Goal: Task Accomplishment & Management: Use online tool/utility

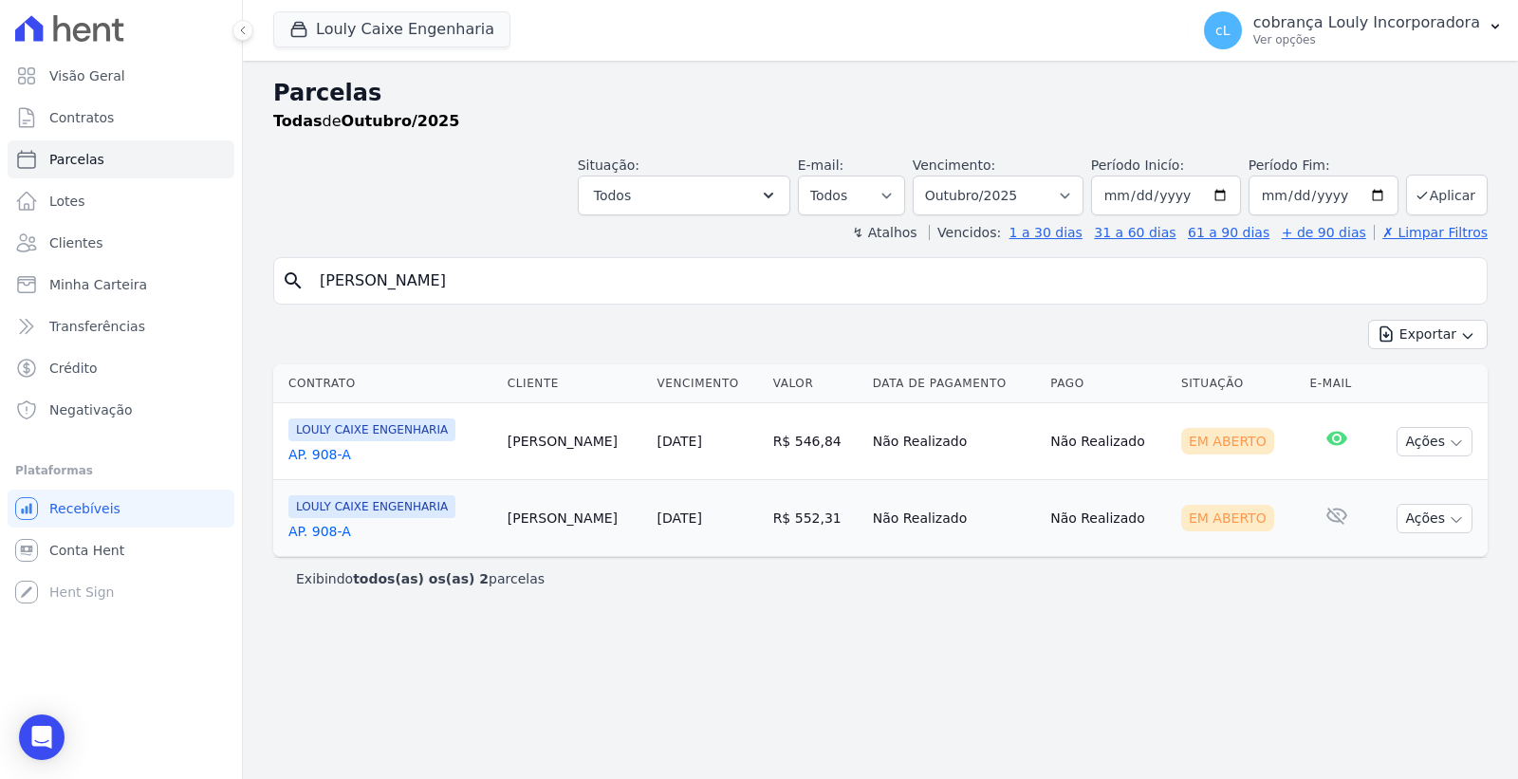
select select
drag, startPoint x: 0, startPoint y: 0, endPoint x: 275, endPoint y: 275, distance: 389.1
click at [275, 275] on div "search KELLY NAZARE DA CUNHA RAMOS VALIM" at bounding box center [880, 280] width 1214 height 47
type input "[PERSON_NAME]"
select select
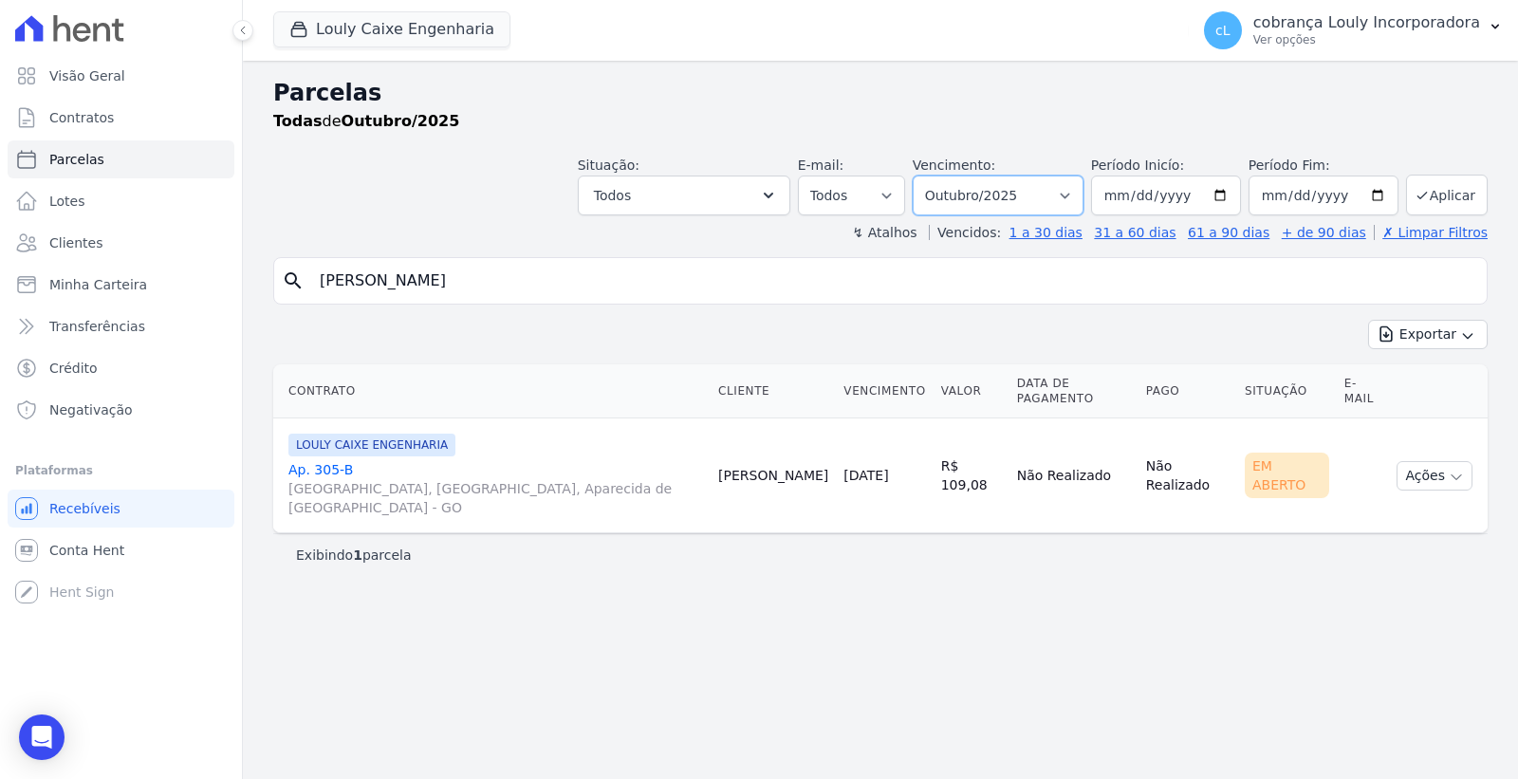
click at [1084, 199] on select "Filtrar por período ──────── Todos os meses Setembro/2024 Outubro/2024 Novembro…" at bounding box center [998, 196] width 171 height 40
select select "09/2025"
click at [940, 176] on select "Filtrar por período ──────── Todos os meses Setembro/2024 Outubro/2024 Novembro…" at bounding box center [998, 196] width 171 height 40
select select
click at [547, 269] on input "[PERSON_NAME] [PERSON_NAME]" at bounding box center [893, 281] width 1171 height 38
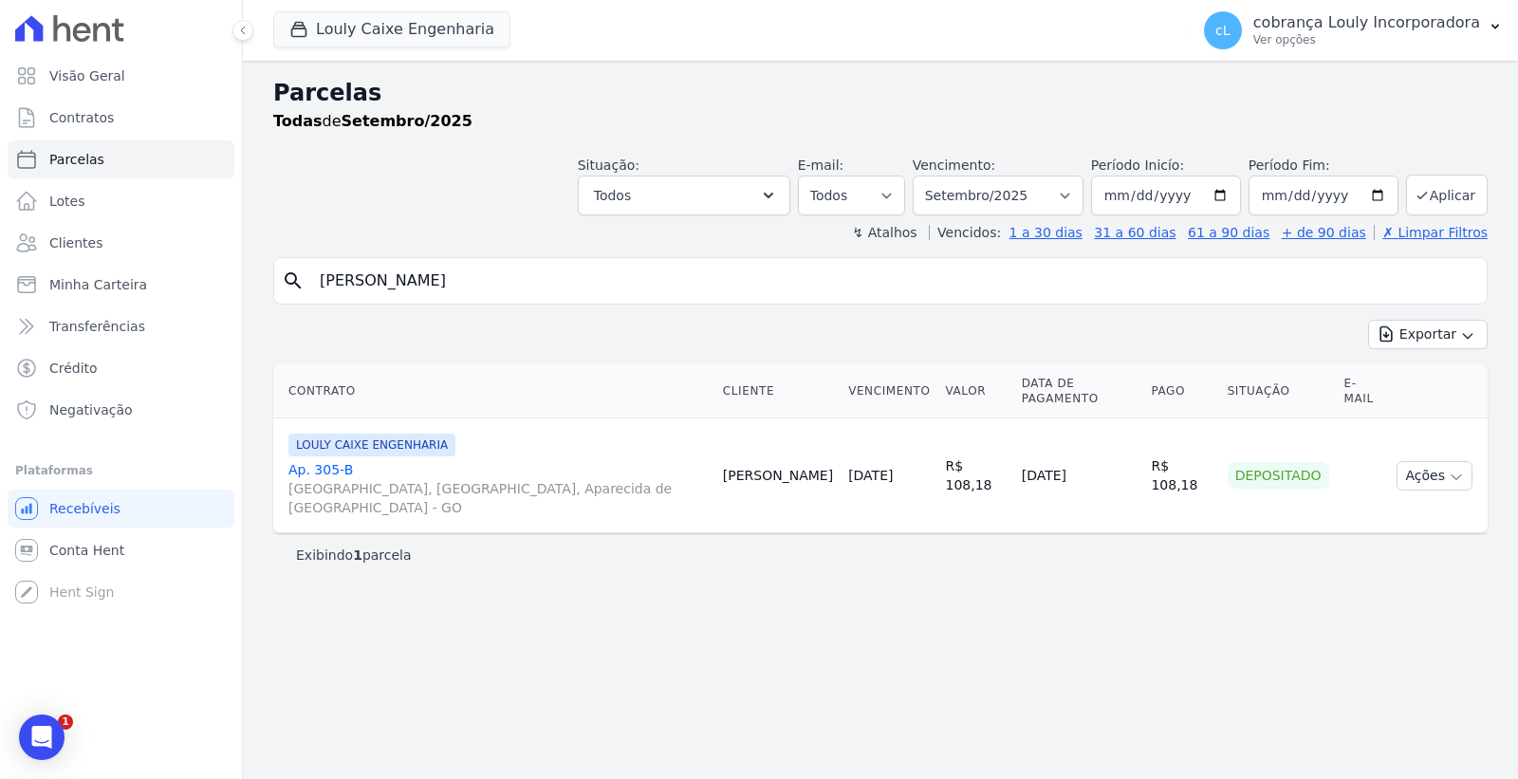
select select
click at [1021, 195] on select "Filtrar por período ──────── Todos os meses Setembro/2024 Outubro/2024 Novembro…" at bounding box center [998, 196] width 171 height 40
select select "07/2025"
click at [940, 176] on select "Filtrar por período ──────── Todos os meses Setembro/2024 Outubro/2024 Novembro…" at bounding box center [998, 196] width 171 height 40
select select
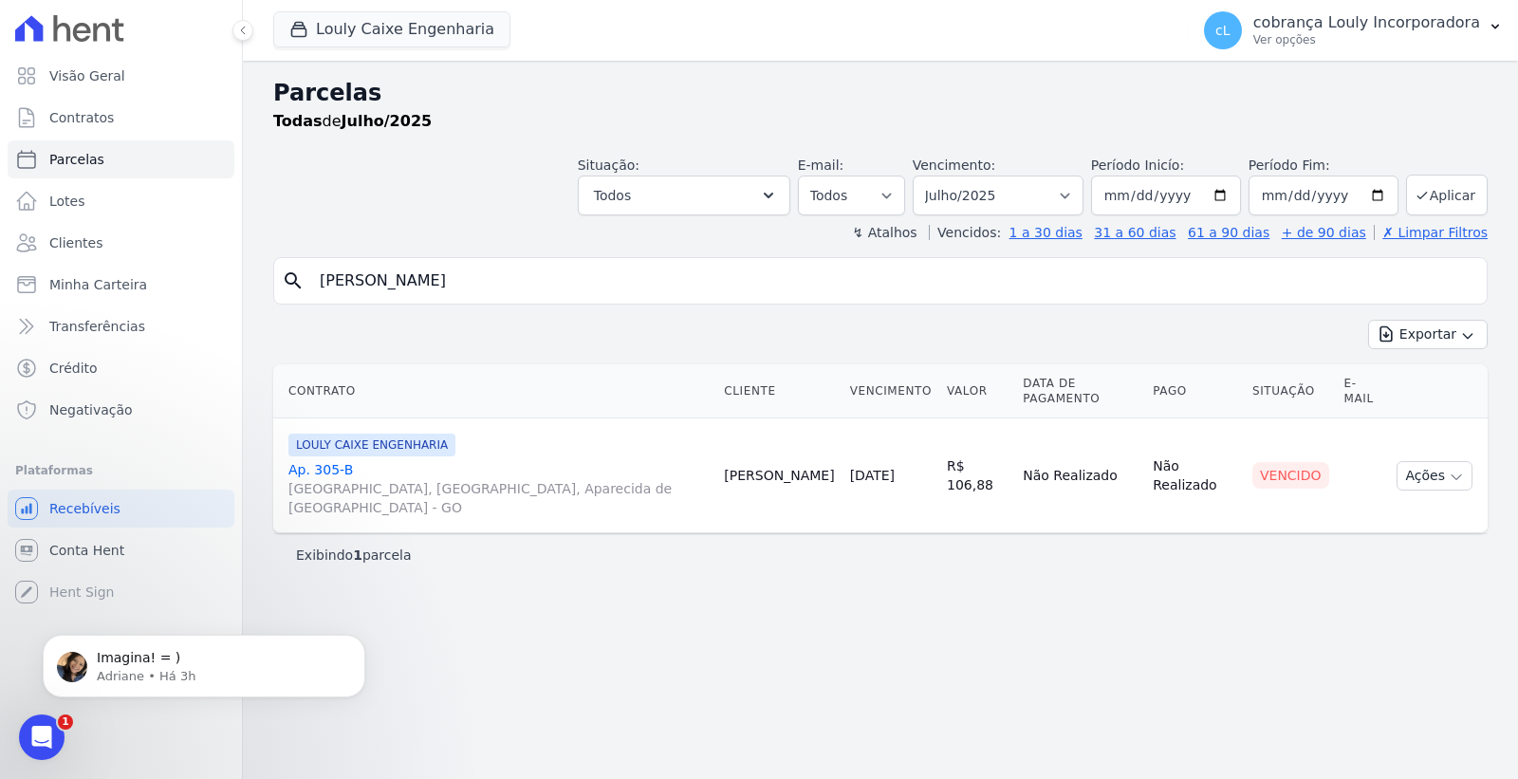
click at [328, 460] on link "Ap. 305-B RUA AUGUSTA, PARQUE DAS NAÇÕES, Aparecida de Goiânia - GO" at bounding box center [498, 488] width 420 height 57
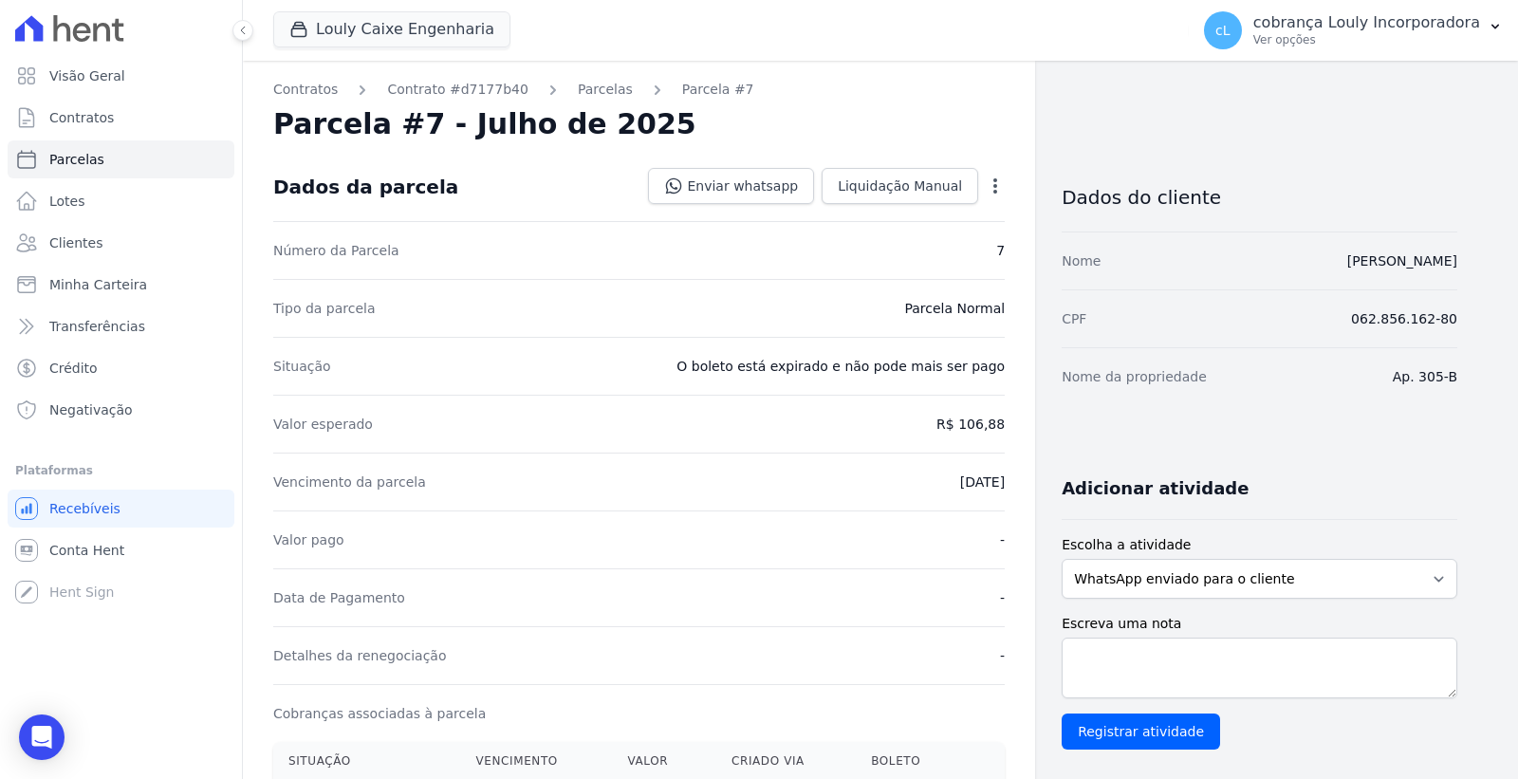
click at [991, 182] on icon "button" at bounding box center [995, 185] width 19 height 19
click at [939, 237] on link "Cancelar Cobrança" at bounding box center [913, 246] width 167 height 34
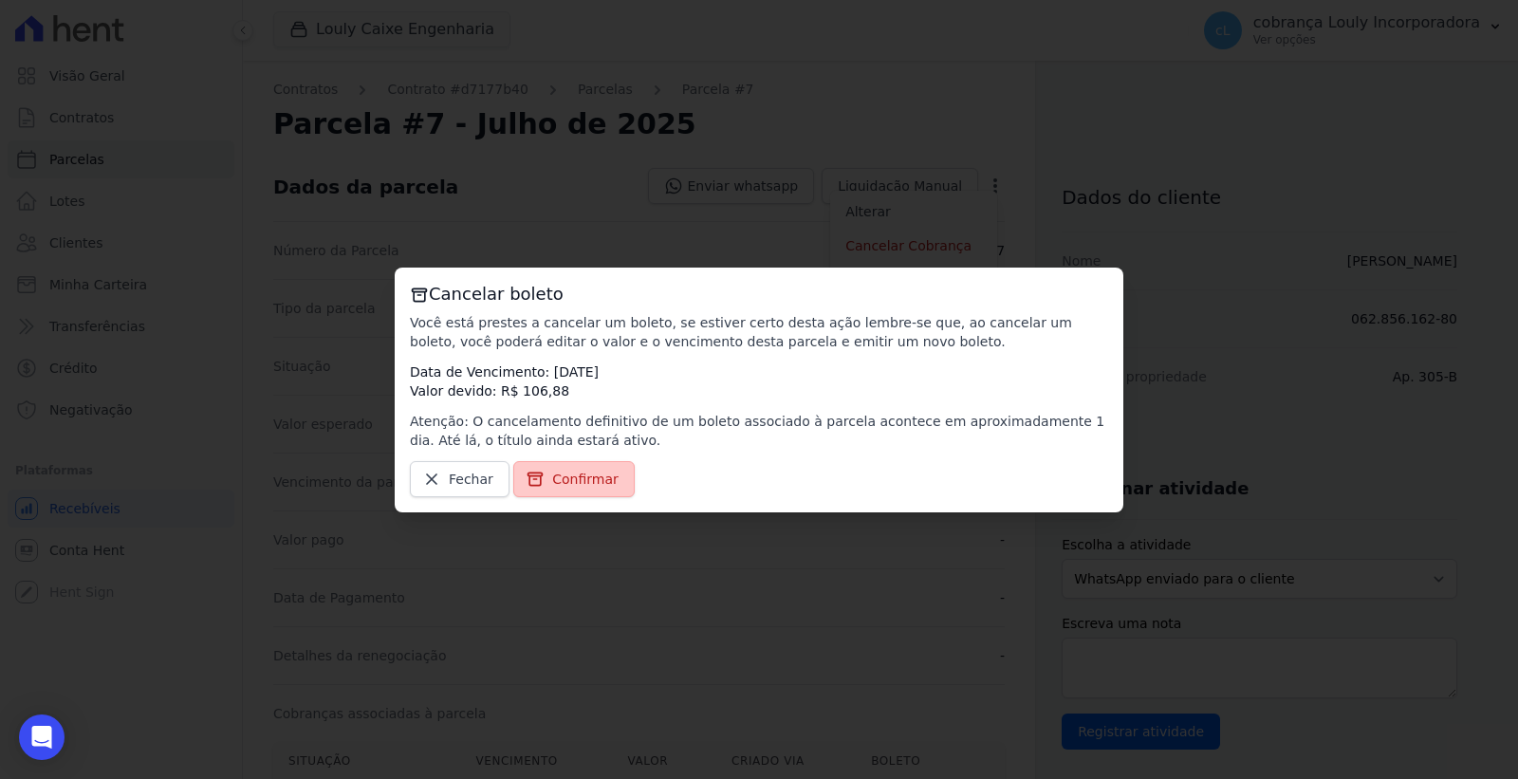
click at [536, 471] on icon at bounding box center [535, 479] width 19 height 19
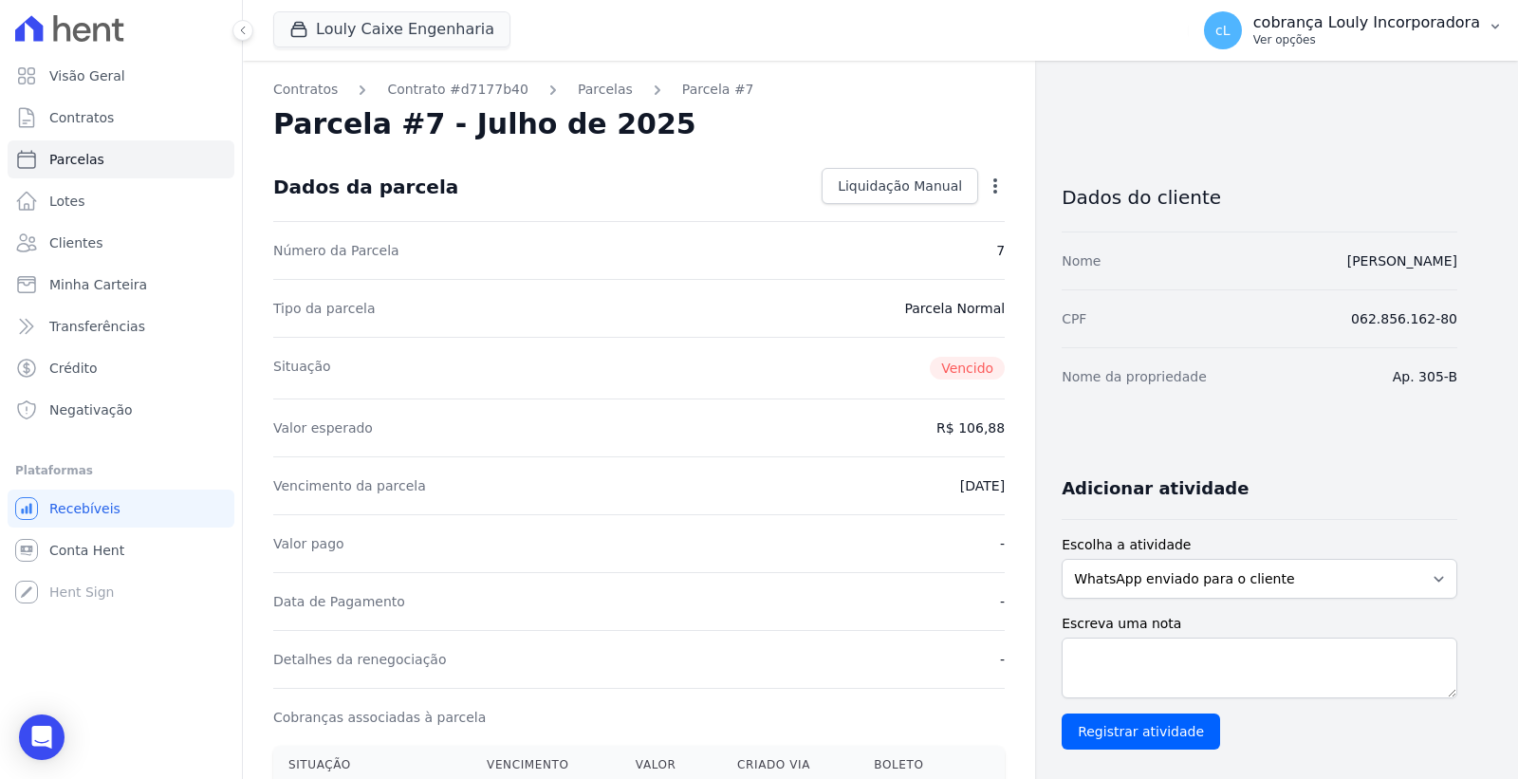
click at [1373, 44] on p "Ver opções" at bounding box center [1366, 39] width 227 height 15
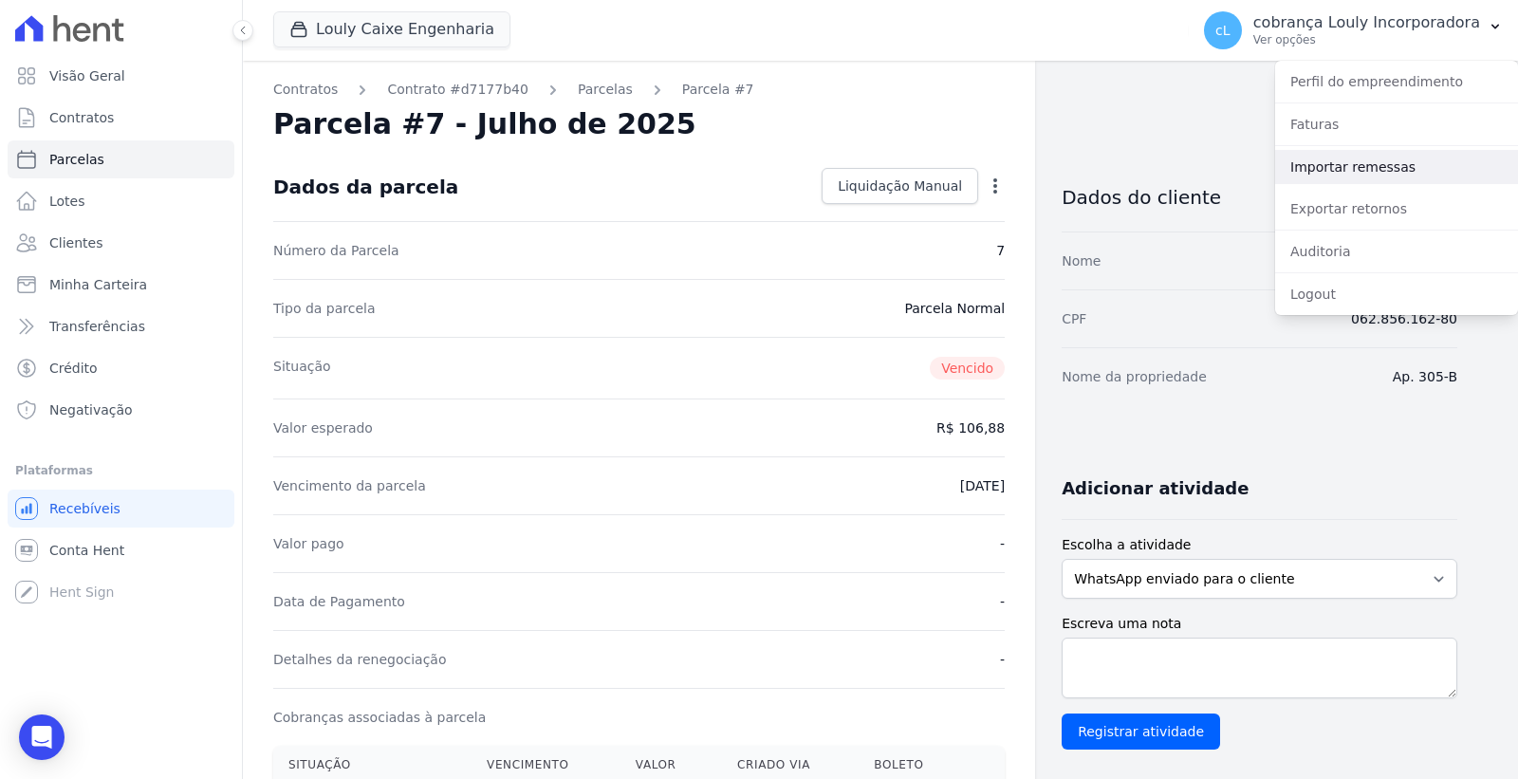
click at [1362, 172] on link "Importar remessas" at bounding box center [1396, 167] width 243 height 34
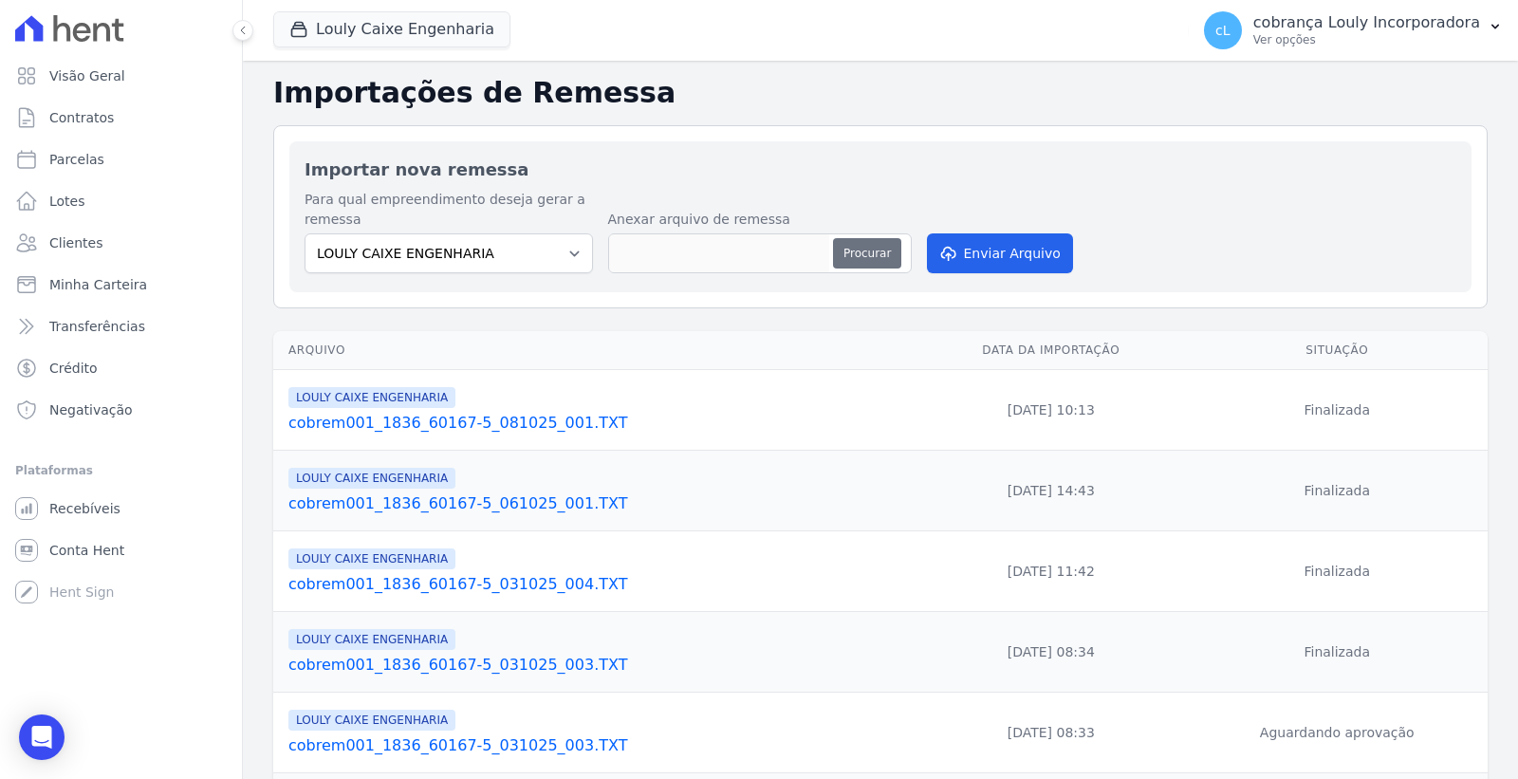
click at [848, 250] on button "Procurar" at bounding box center [867, 253] width 68 height 30
type input "cobrem001_1836_60167-5_081025_002.TXT"
click at [1008, 247] on button "Enviar Arquivo" at bounding box center [1000, 253] width 146 height 40
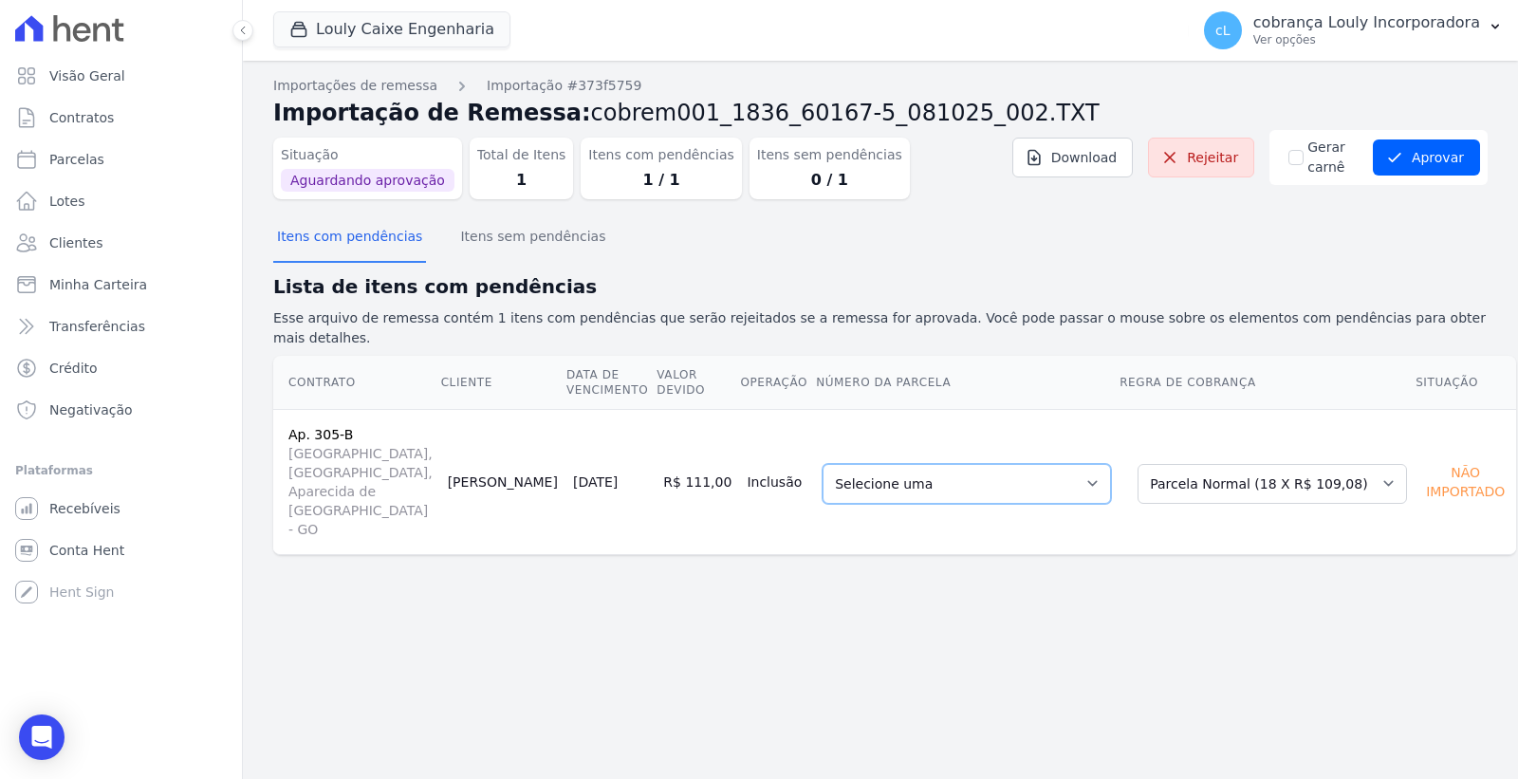
click at [991, 464] on select "Selecione uma 3 - [DATE] - R$ 106,13 - Agendado 7 - [DATE] - R$ 106,88 - Vencid…" at bounding box center [967, 484] width 288 height 40
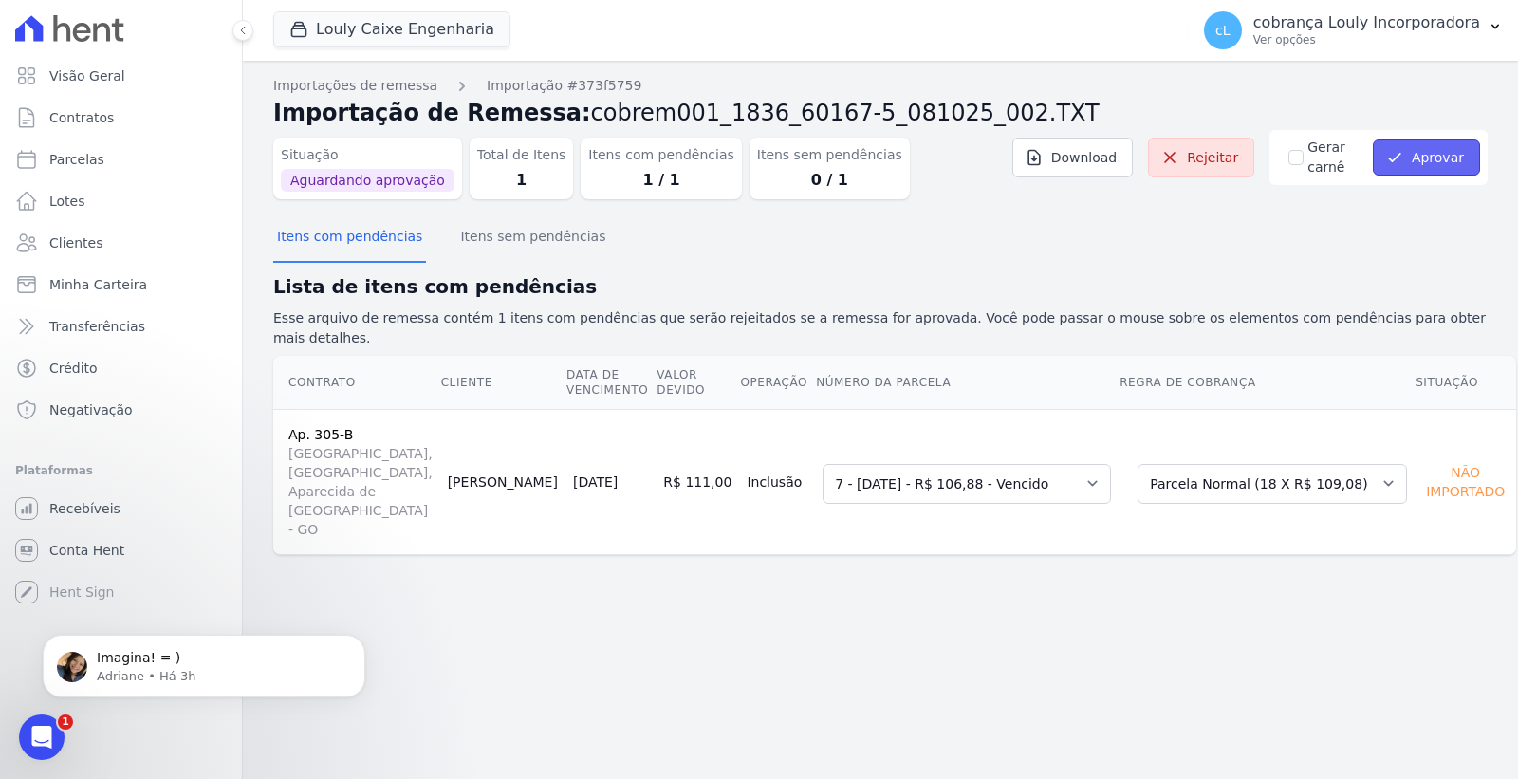
click at [1431, 162] on button "Aprovar" at bounding box center [1426, 157] width 107 height 36
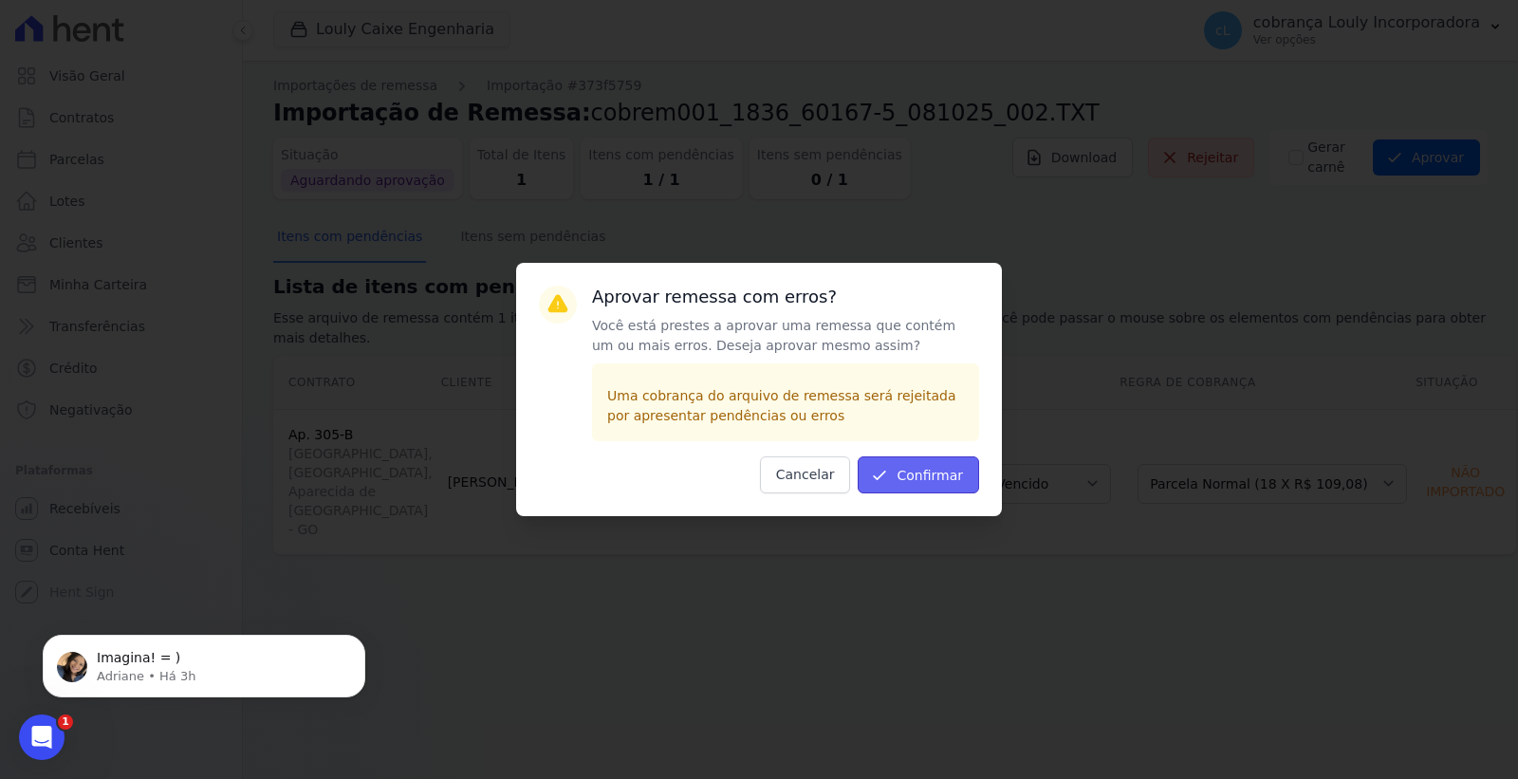
click at [941, 478] on button "Confirmar" at bounding box center [918, 474] width 121 height 37
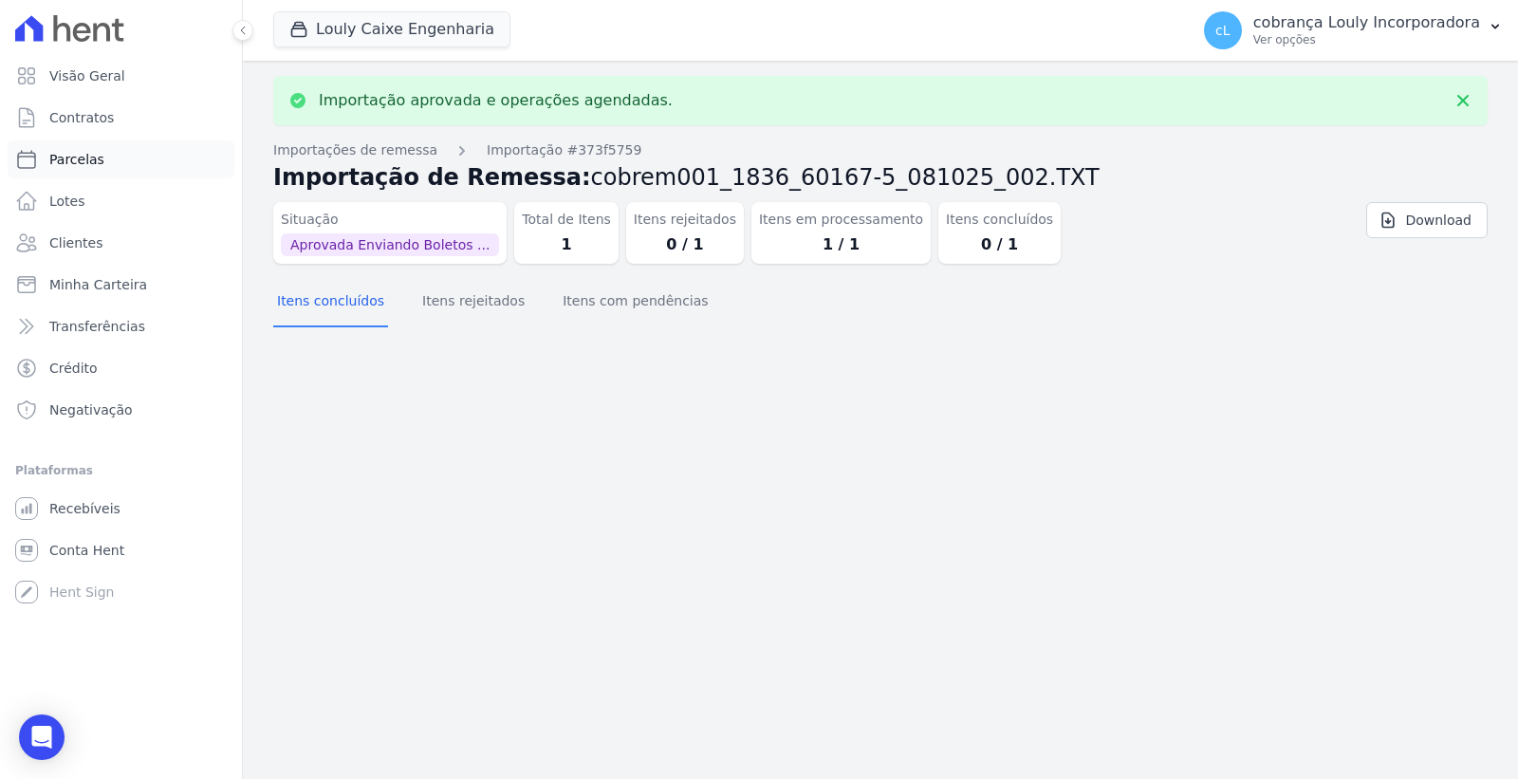
click at [96, 162] on span "Parcelas" at bounding box center [76, 159] width 55 height 19
select select
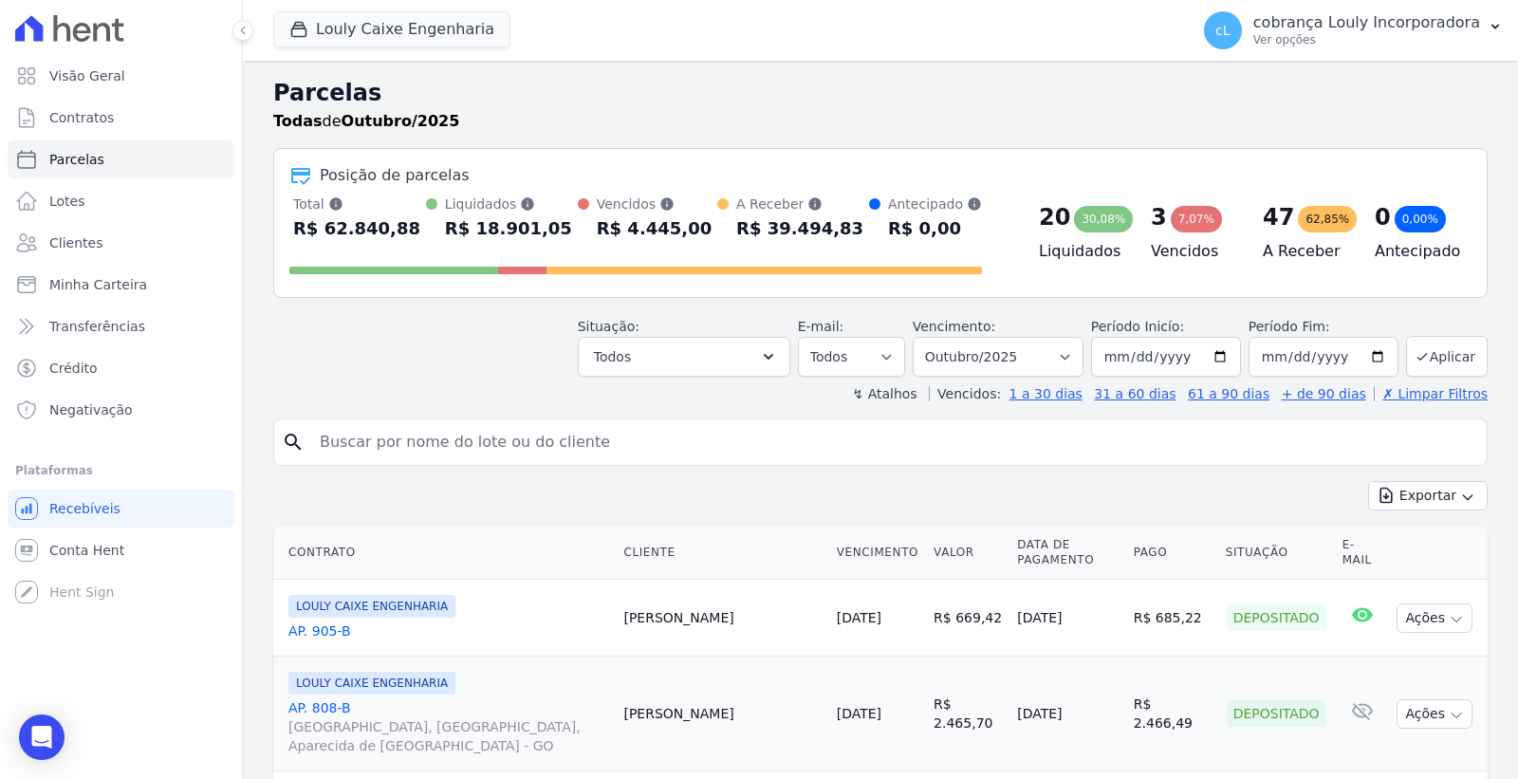
click at [550, 435] on input "search" at bounding box center [893, 442] width 1171 height 38
paste input "[PERSON_NAME] [PERSON_NAME]"
type input "[PERSON_NAME] [PERSON_NAME]"
select select
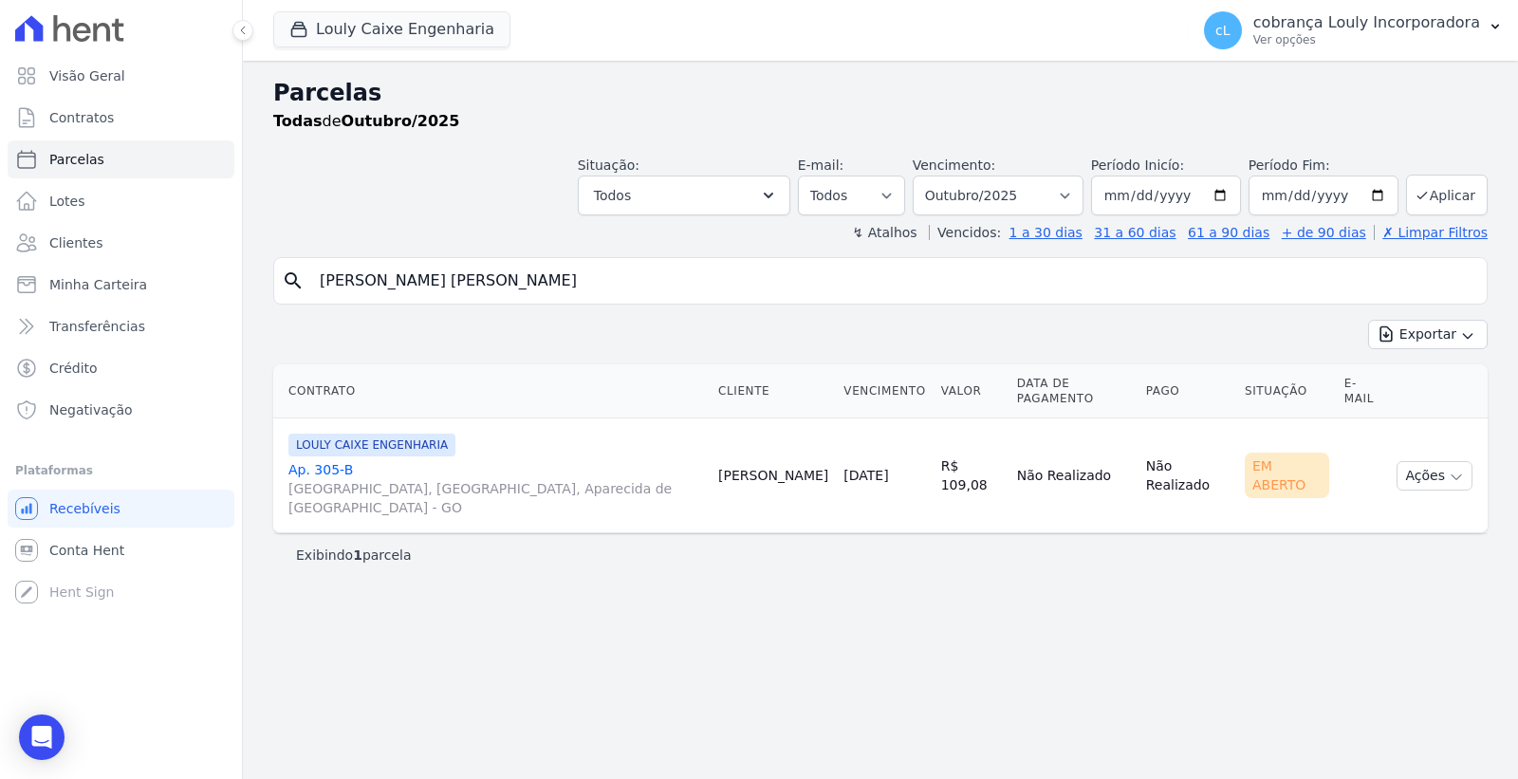
click at [634, 278] on input "[PERSON_NAME] [PERSON_NAME]" at bounding box center [893, 281] width 1171 height 38
select select
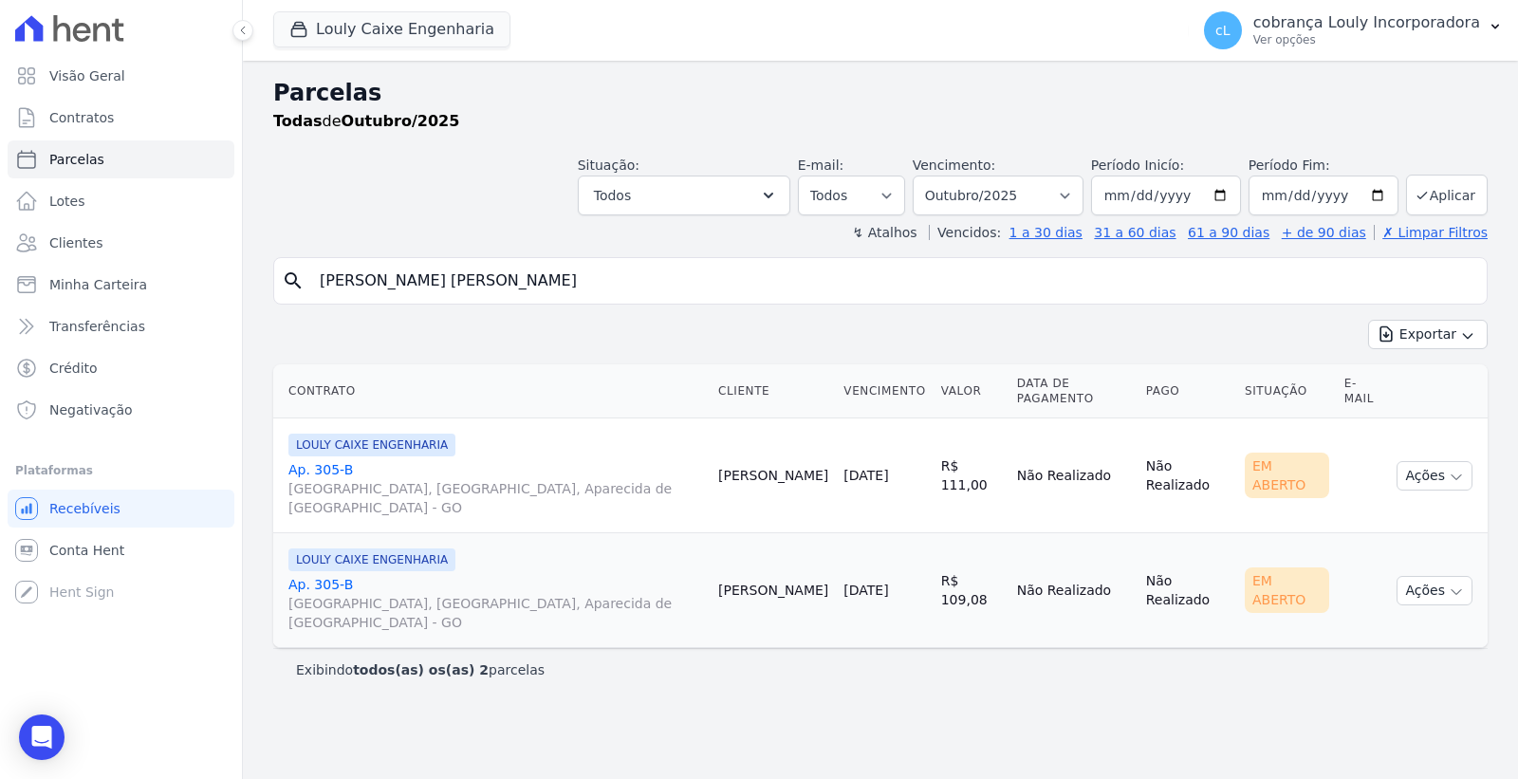
click at [323, 460] on link "Ap. 305-[GEOGRAPHIC_DATA], [GEOGRAPHIC_DATA], Aparecida de [GEOGRAPHIC_DATA]" at bounding box center [495, 488] width 415 height 57
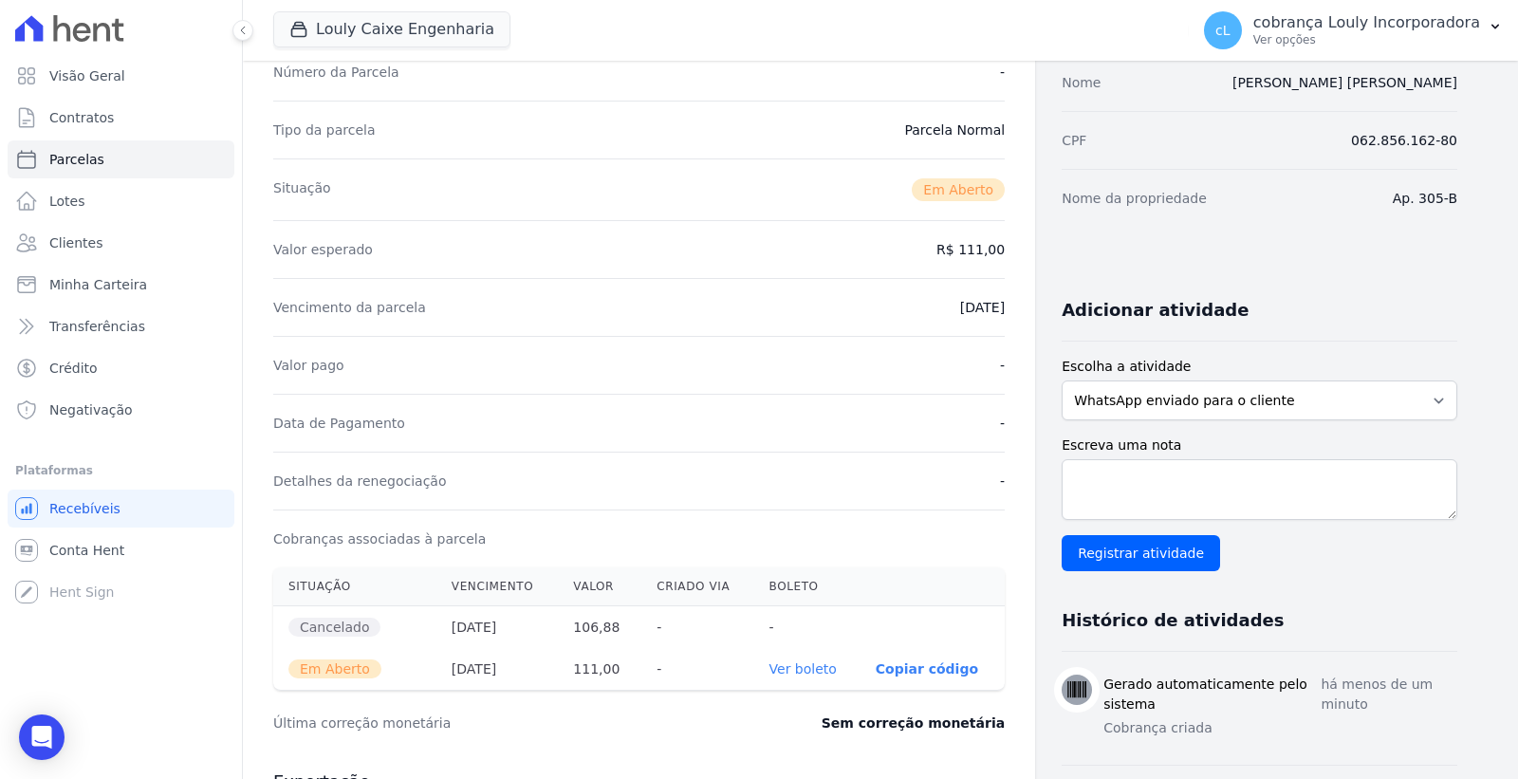
scroll to position [316, 0]
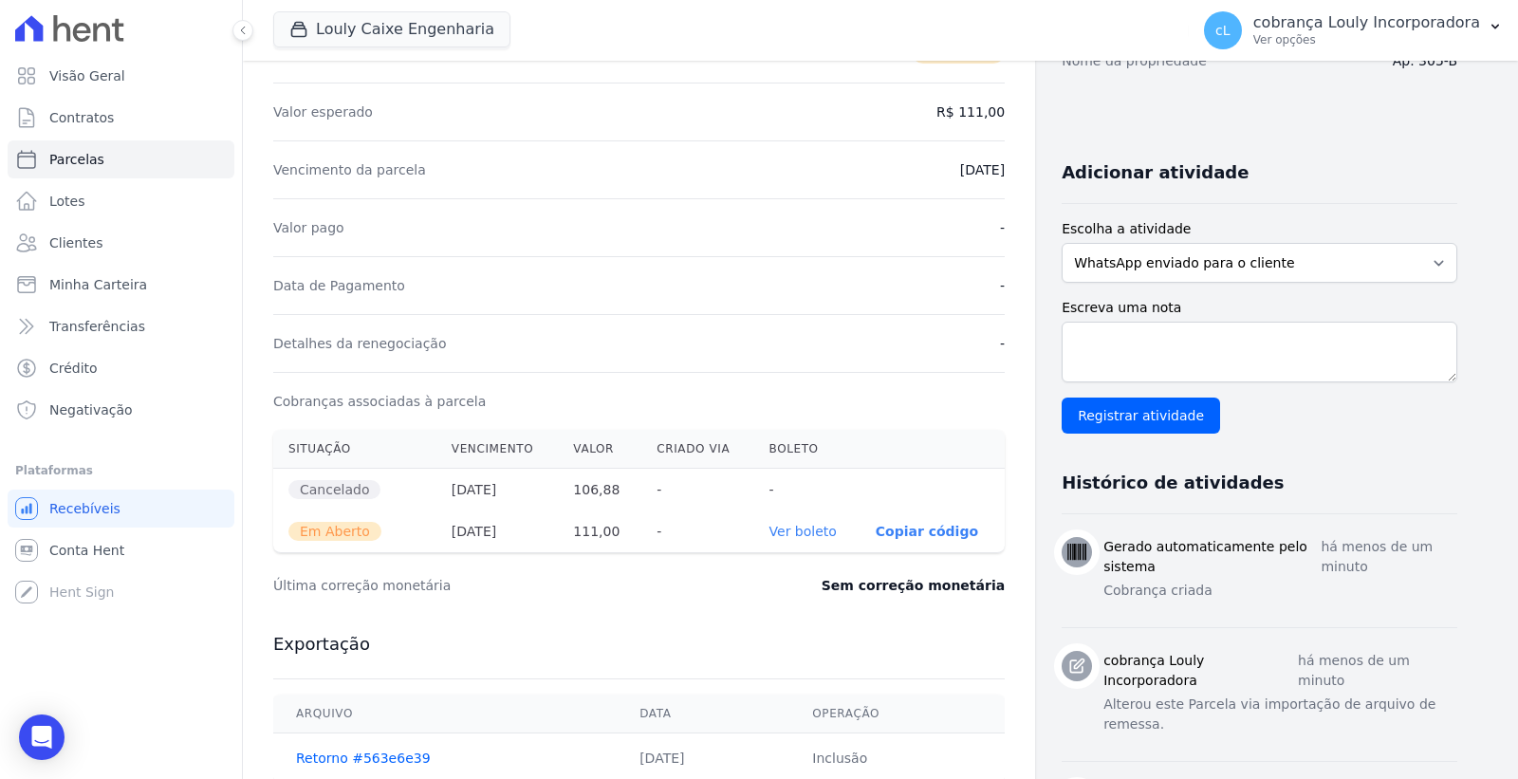
click at [803, 531] on link "Ver boleto" at bounding box center [802, 531] width 67 height 15
click at [1472, 25] on p "cobrança Louly Incorporadora" at bounding box center [1366, 22] width 227 height 19
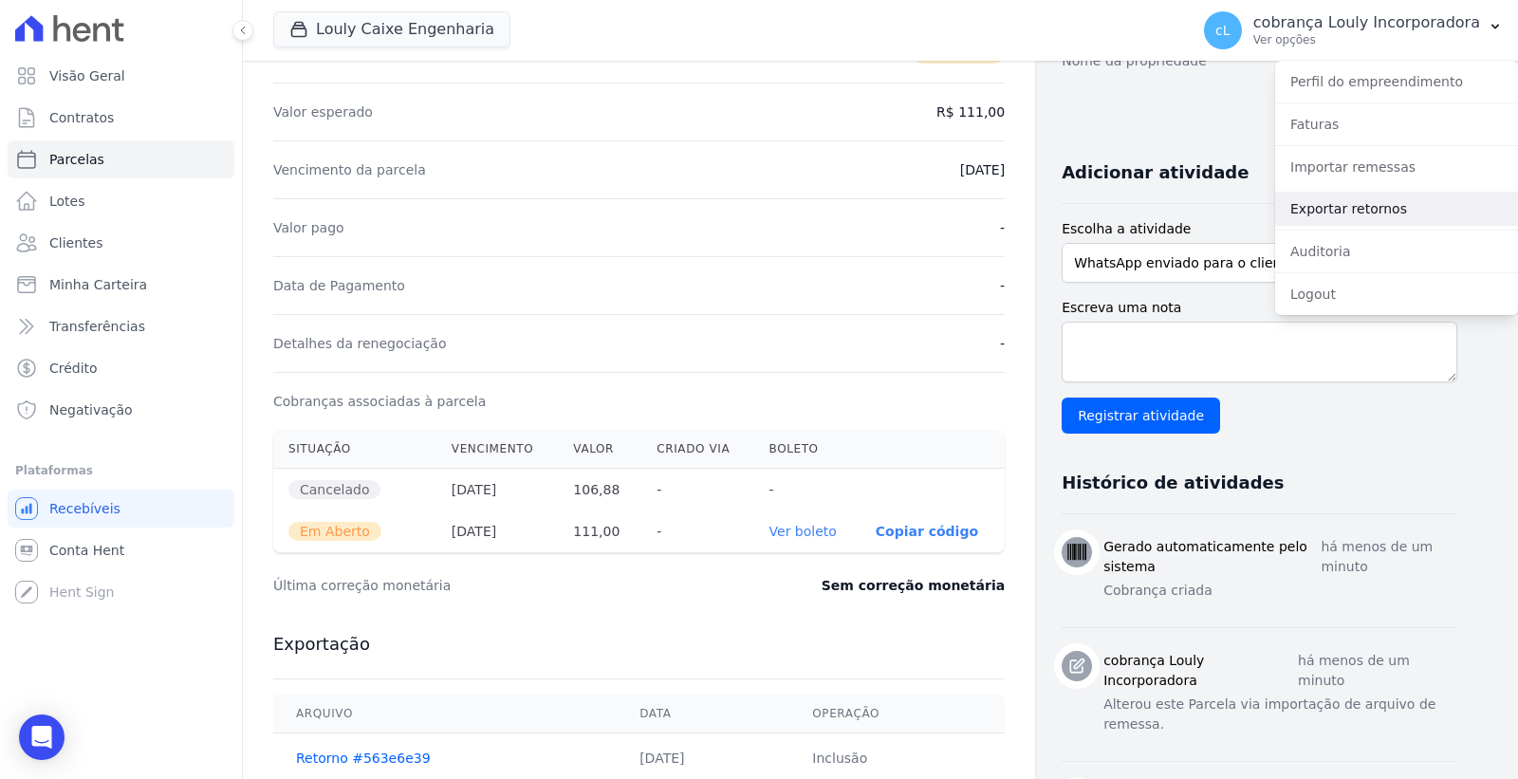
click at [1369, 205] on link "Exportar retornos" at bounding box center [1396, 209] width 243 height 34
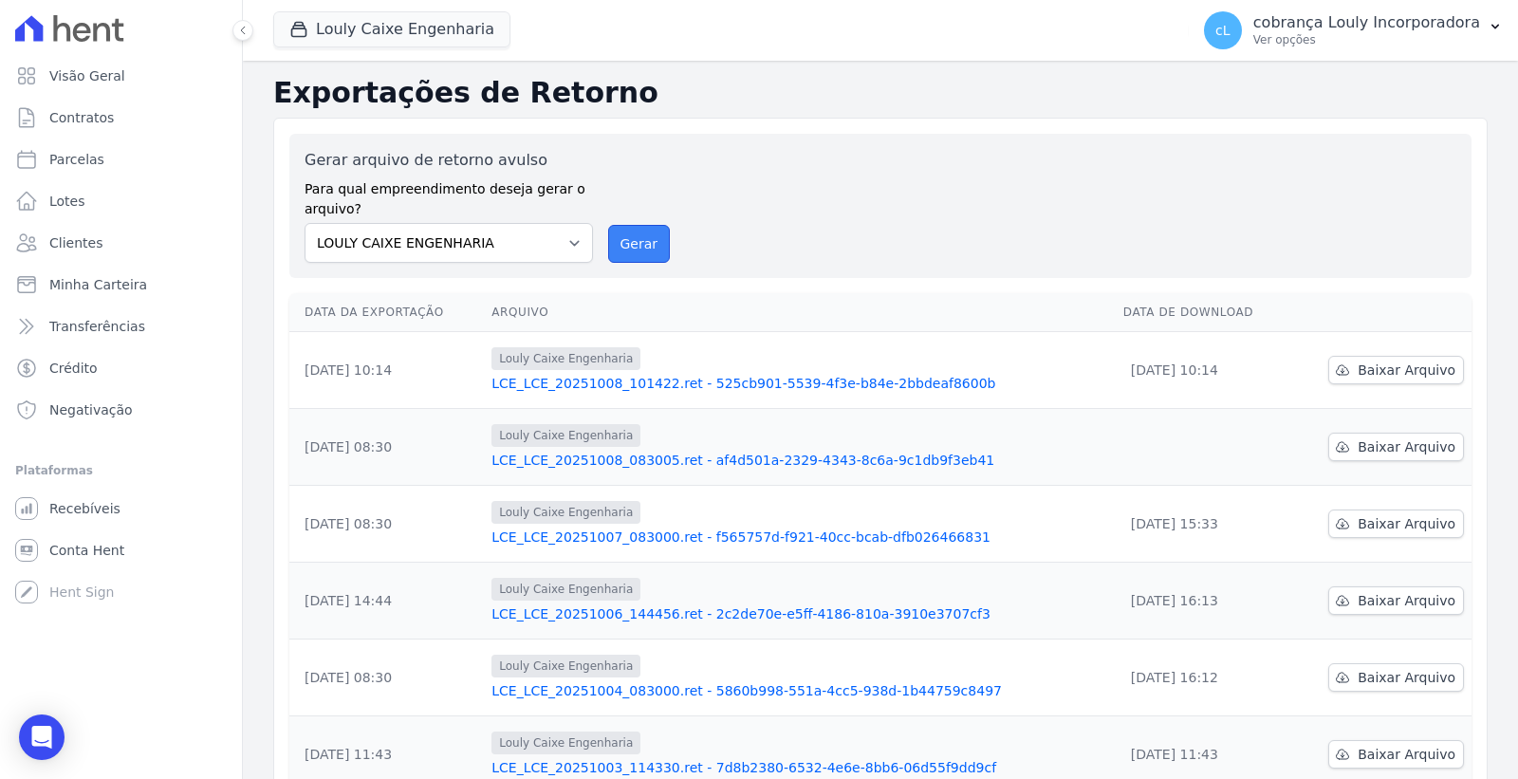
click at [636, 230] on button "Gerar" at bounding box center [639, 244] width 63 height 38
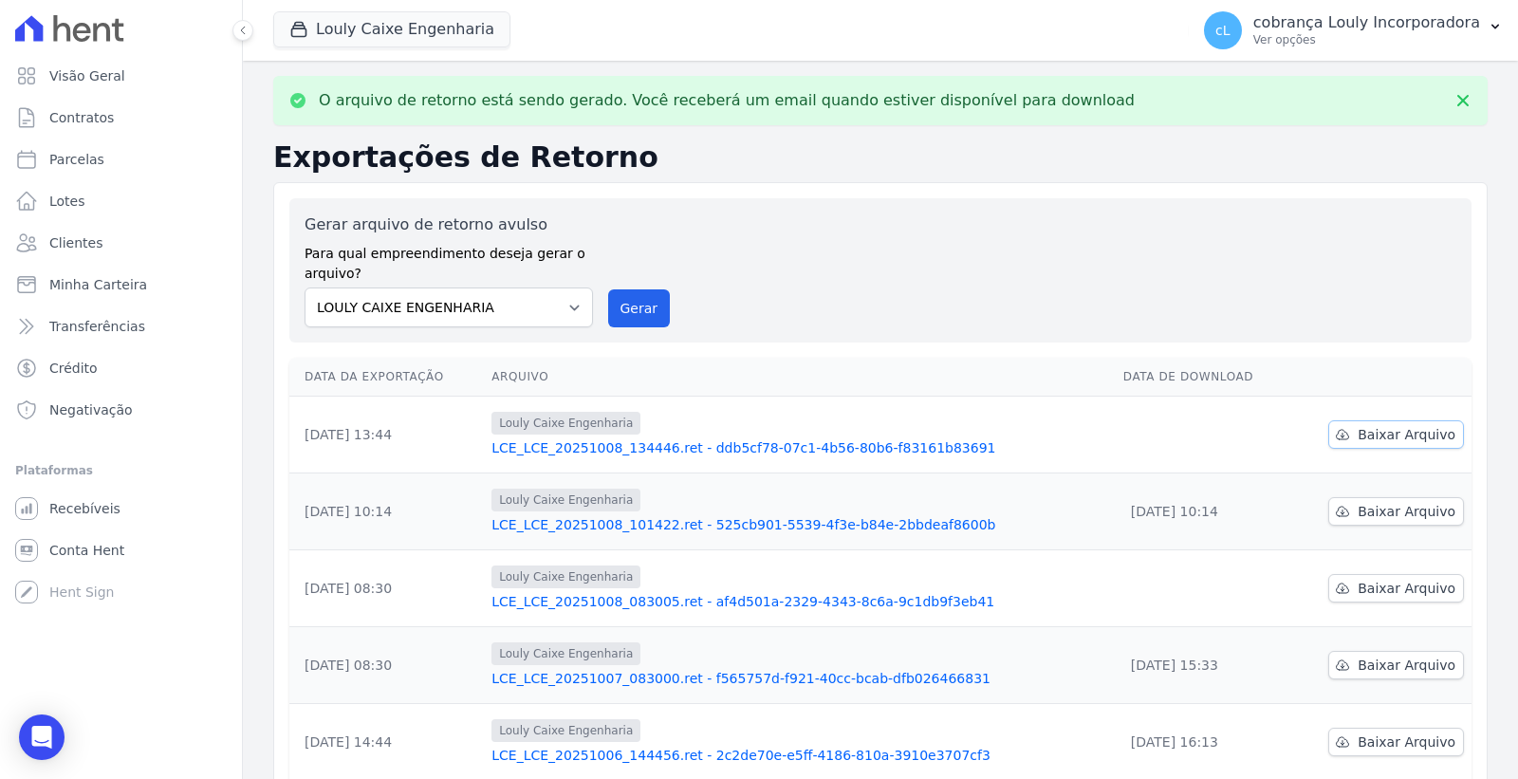
click at [1379, 433] on span "Baixar Arquivo" at bounding box center [1407, 434] width 98 height 19
